Goal: Navigation & Orientation: Find specific page/section

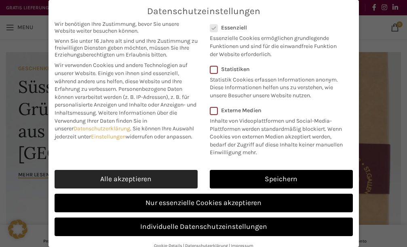
click at [134, 176] on link "Alle akzeptieren" at bounding box center [125, 179] width 143 height 19
checkbox input "true"
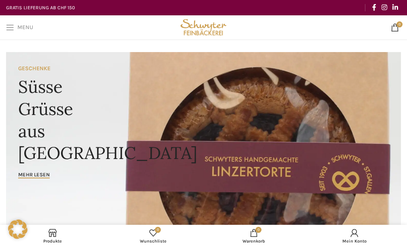
click at [23, 26] on span "Menu" at bounding box center [25, 28] width 16 height 6
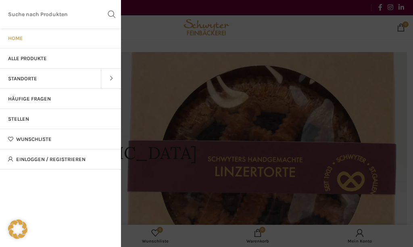
click at [110, 76] on span at bounding box center [111, 79] width 20 height 20
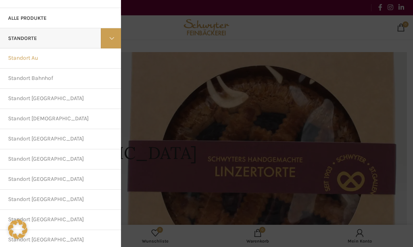
scroll to position [81, 0]
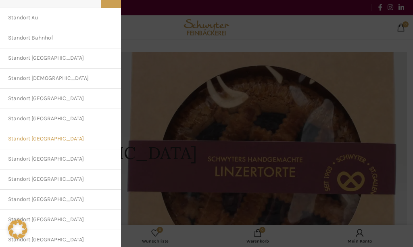
click at [32, 137] on link "Standort [GEOGRAPHIC_DATA]" at bounding box center [60, 139] width 121 height 20
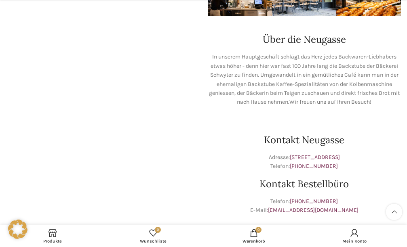
scroll to position [242, 0]
